Goal: Understand process/instructions: Learn how to perform a task or action

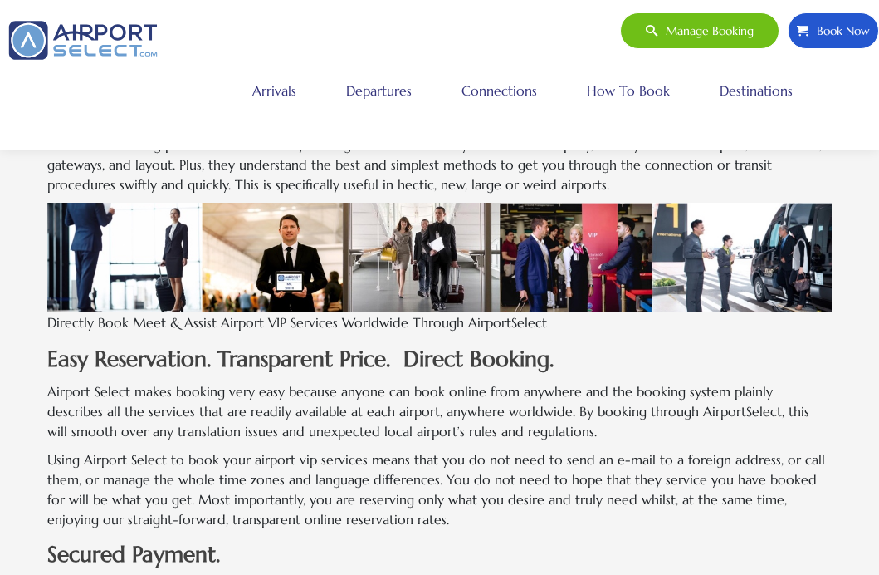
scroll to position [945, 0]
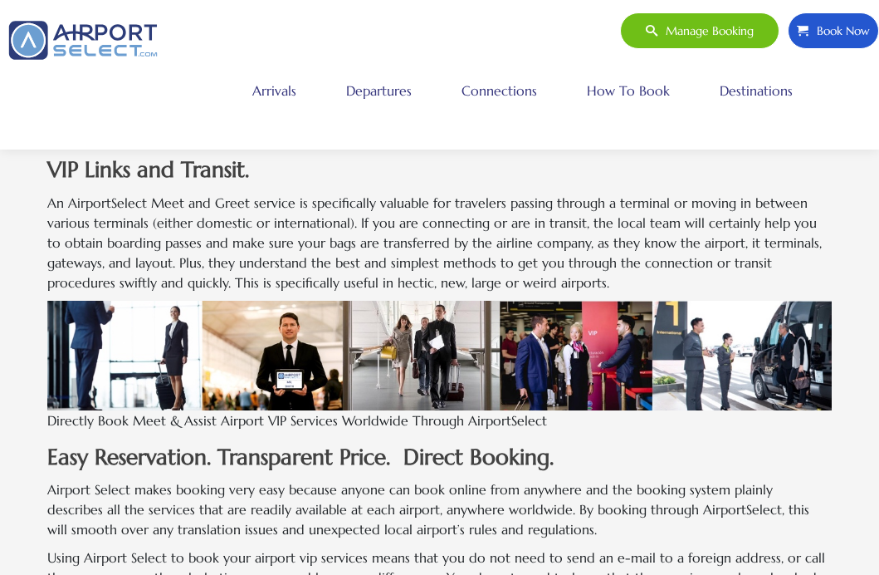
click at [275, 93] on link "Arrivals" at bounding box center [274, 91] width 52 height 42
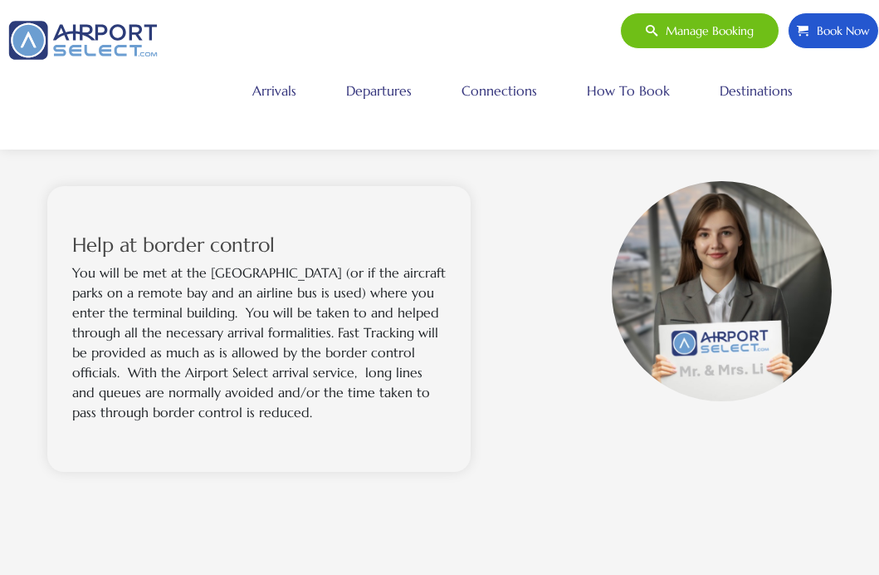
scroll to position [464, 0]
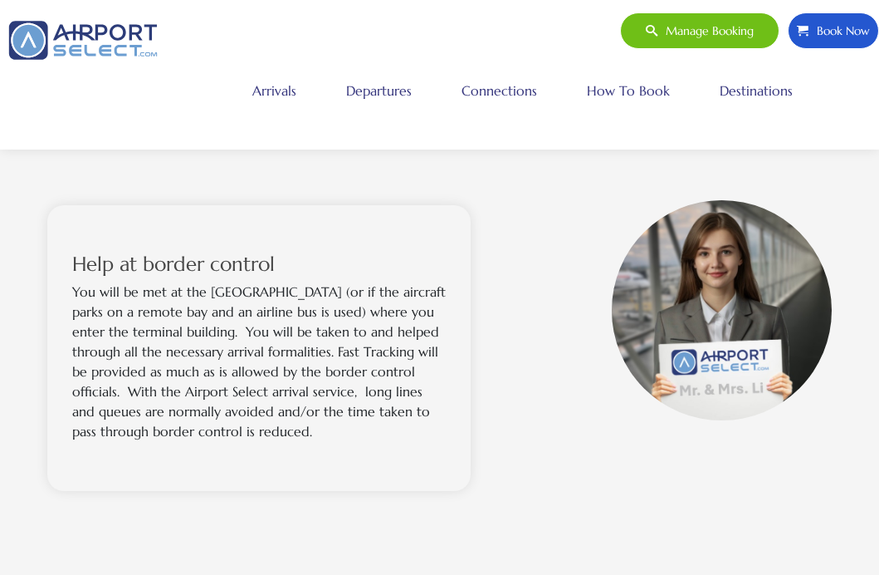
click at [634, 95] on link "How to book" at bounding box center [628, 91] width 91 height 42
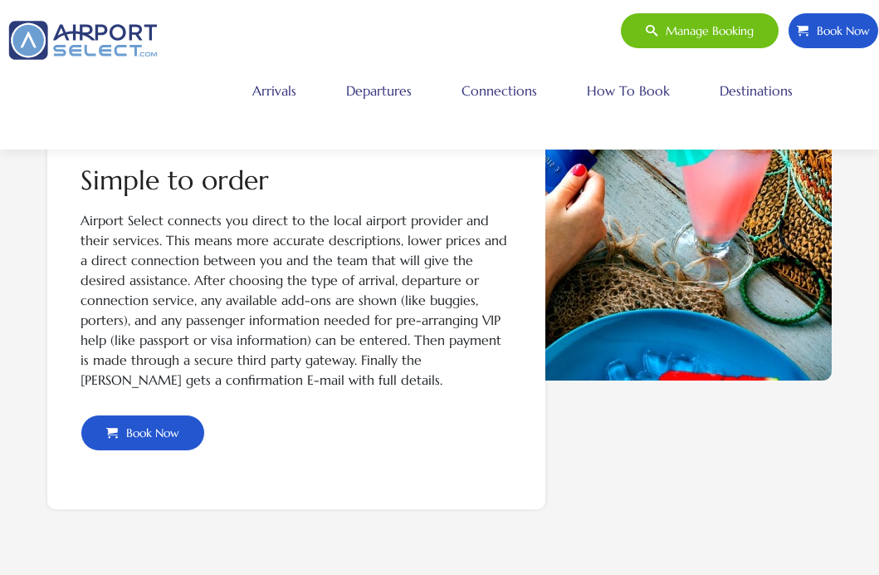
scroll to position [549, 0]
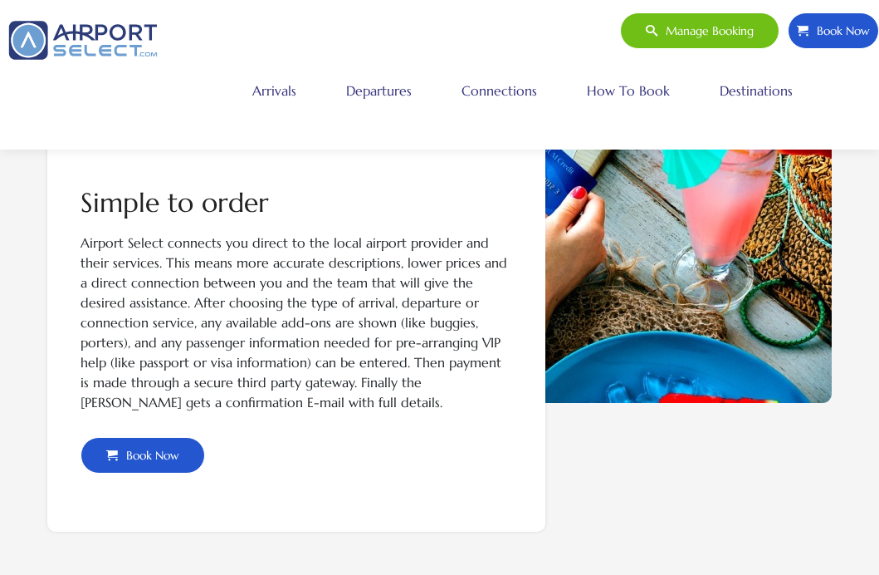
click at [375, 485] on div "Simple to order Airport Select connects you direct to the local airport provide…" at bounding box center [296, 331] width 498 height 400
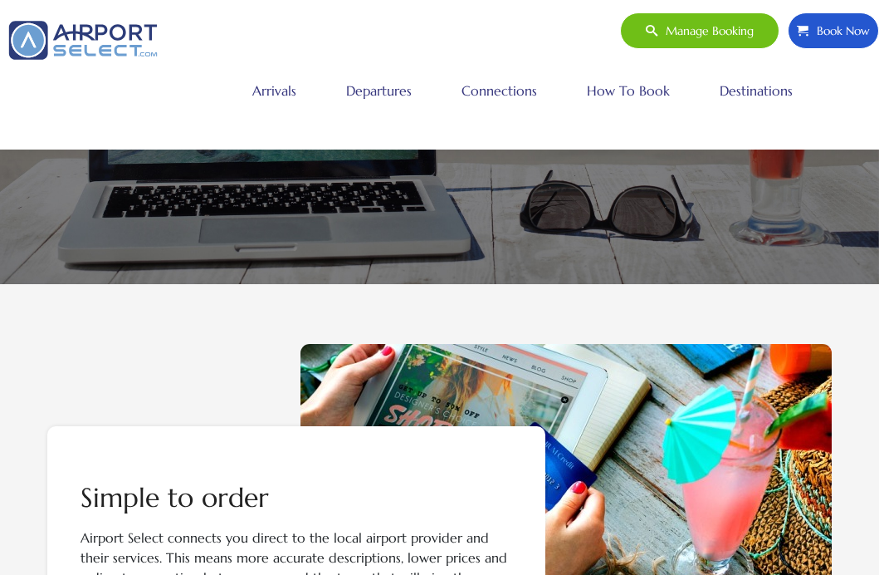
scroll to position [191, 0]
